Goal: Task Accomplishment & Management: Use online tool/utility

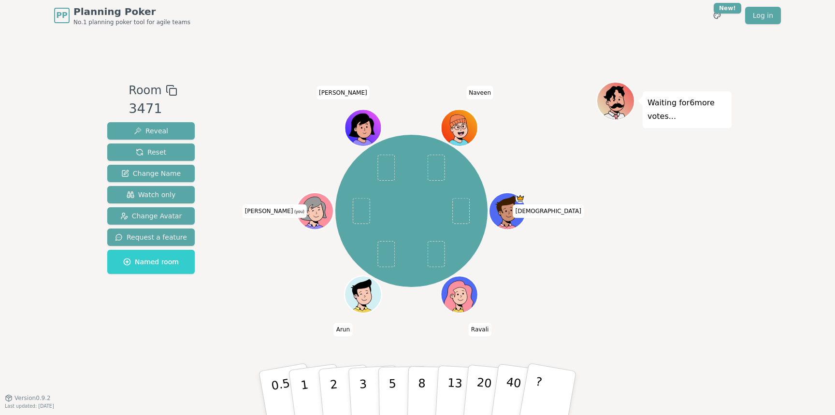
click at [318, 211] on icon at bounding box center [316, 212] width 3 height 3
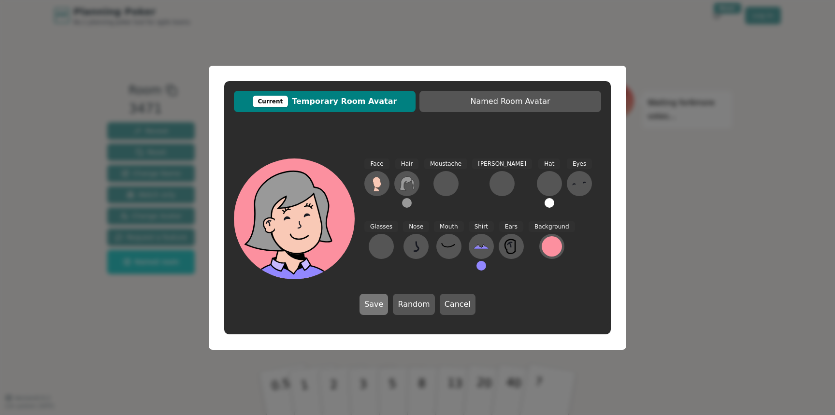
drag, startPoint x: 413, startPoint y: 307, endPoint x: 376, endPoint y: 298, distance: 38.1
click at [376, 298] on div "Save Random Cancel" at bounding box center [417, 304] width 116 height 21
click at [376, 298] on button "Save" at bounding box center [373, 304] width 28 height 21
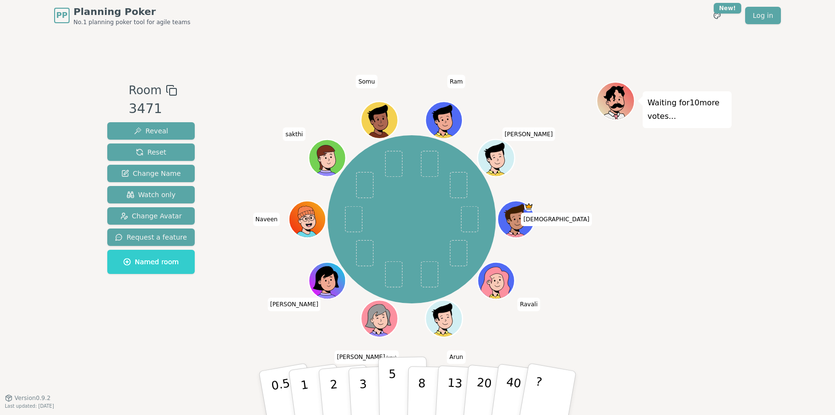
click at [394, 399] on p "5" at bounding box center [392, 393] width 8 height 52
click at [414, 400] on button "8" at bounding box center [432, 392] width 50 height 73
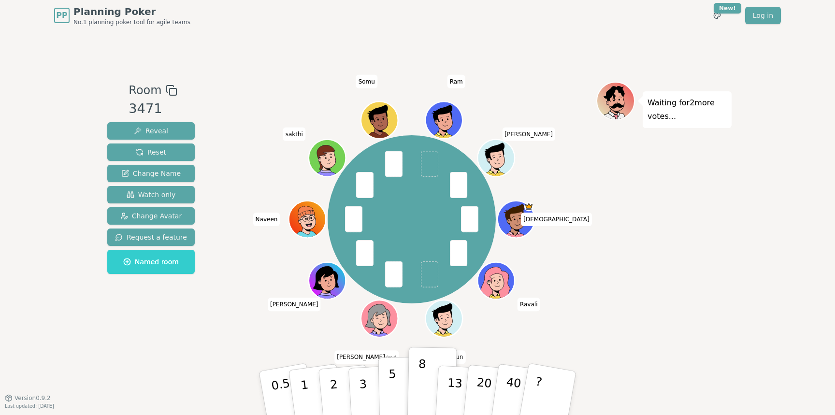
click at [402, 375] on button "5" at bounding box center [403, 392] width 50 height 73
click at [395, 286] on span at bounding box center [392, 274] width 17 height 26
click at [395, 385] on p "5" at bounding box center [392, 393] width 8 height 52
click at [459, 280] on div "[PERSON_NAME] [PERSON_NAME] [PERSON_NAME] (you) [PERSON_NAME] [PERSON_NAME] Ram…" at bounding box center [411, 219] width 168 height 168
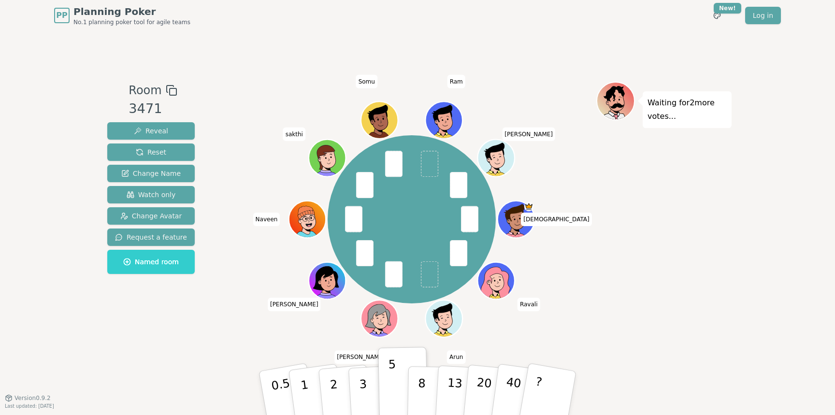
click at [482, 86] on div at bounding box center [411, 90] width 369 height 17
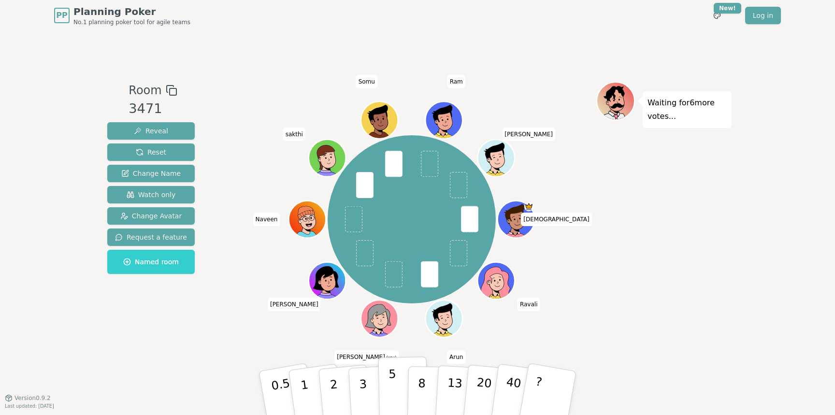
click at [396, 394] on button "5" at bounding box center [403, 392] width 50 height 73
click at [395, 377] on p "5" at bounding box center [392, 393] width 8 height 52
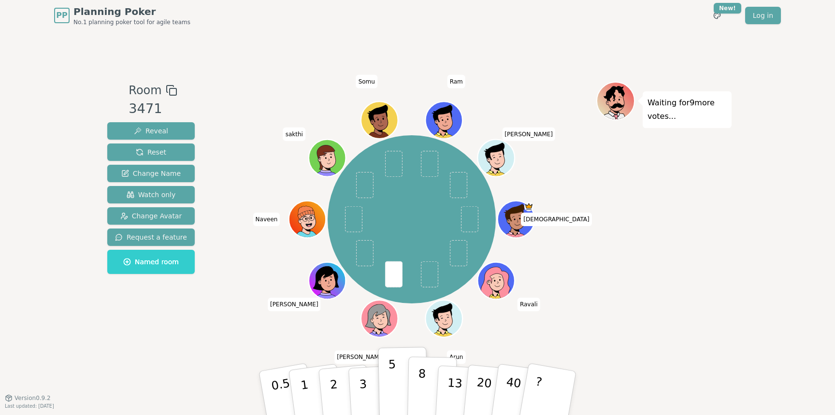
click at [423, 374] on p "8" at bounding box center [421, 393] width 8 height 52
click at [423, 375] on p "8" at bounding box center [421, 393] width 8 height 52
click at [413, 390] on button "8" at bounding box center [432, 392] width 50 height 73
click at [389, 373] on p "5" at bounding box center [392, 393] width 8 height 52
click at [425, 376] on button "8" at bounding box center [432, 392] width 50 height 73
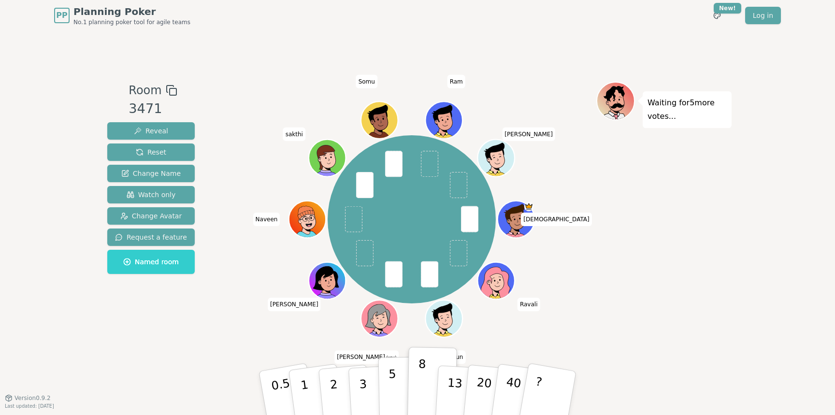
click at [391, 380] on p "5" at bounding box center [392, 393] width 8 height 52
click at [390, 368] on p "5" at bounding box center [392, 393] width 8 height 52
click at [391, 368] on p "5" at bounding box center [392, 393] width 8 height 52
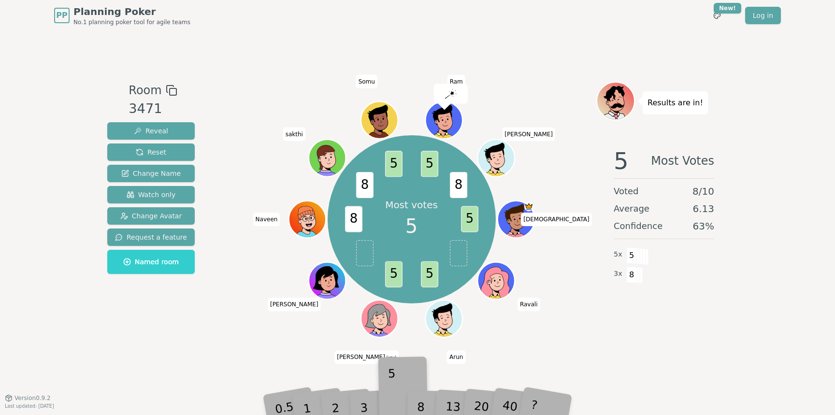
click at [391, 368] on div "Room 3471 Reveal Reset Change Name Watch only Change Avatar Request a feature N…" at bounding box center [417, 214] width 628 height 367
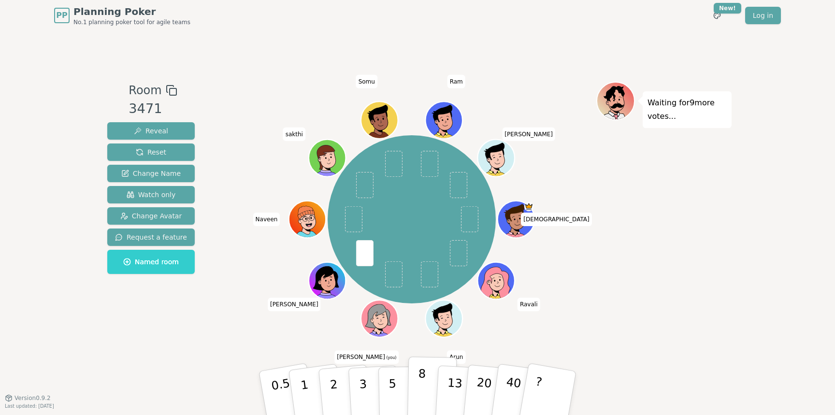
click at [422, 379] on p "8" at bounding box center [421, 393] width 8 height 52
click at [395, 390] on p "5" at bounding box center [392, 393] width 8 height 52
